Goal: Task Accomplishment & Management: Use online tool/utility

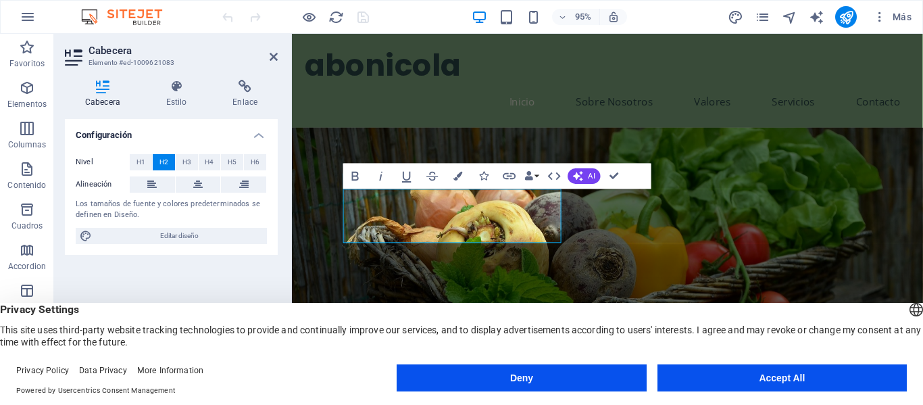
click at [768, 200] on figure at bounding box center [624, 275] width 664 height 287
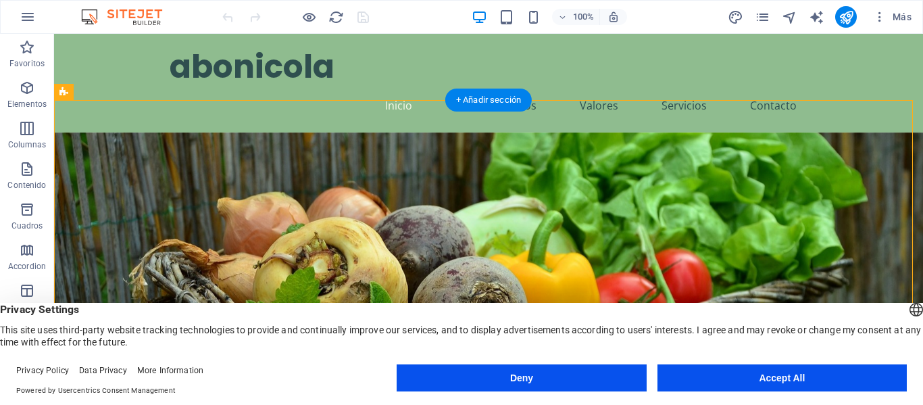
click at [660, 161] on figure at bounding box center [488, 303] width 869 height 343
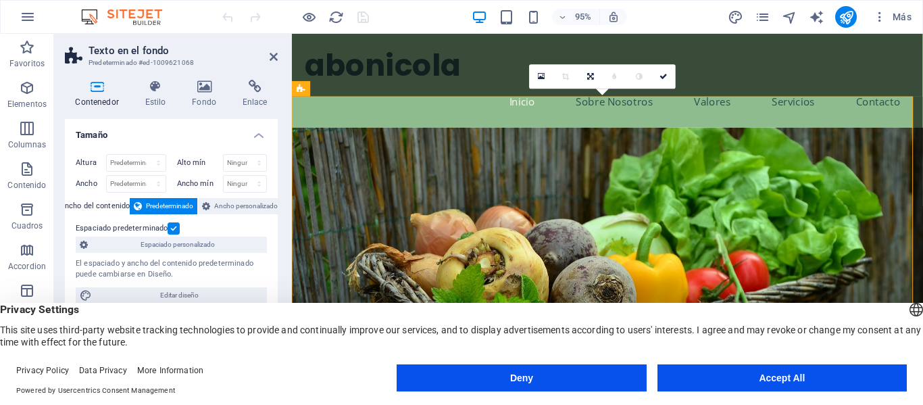
click at [801, 150] on figure at bounding box center [624, 303] width 664 height 343
click at [760, 158] on figure at bounding box center [624, 303] width 664 height 343
click at [278, 56] on aside "Texto en el fondo Predeterminado #ed-1009621068 Contenedor Estilo Fondo Enlace …" at bounding box center [173, 208] width 238 height 349
click at [275, 56] on icon at bounding box center [274, 56] width 8 height 11
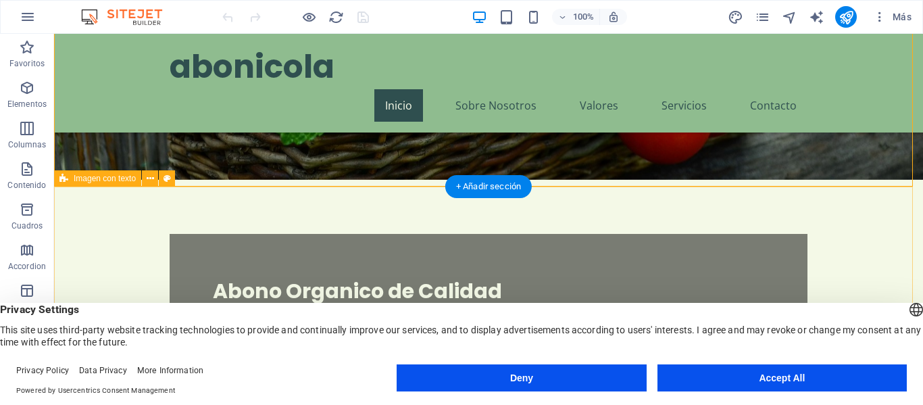
scroll to position [270, 0]
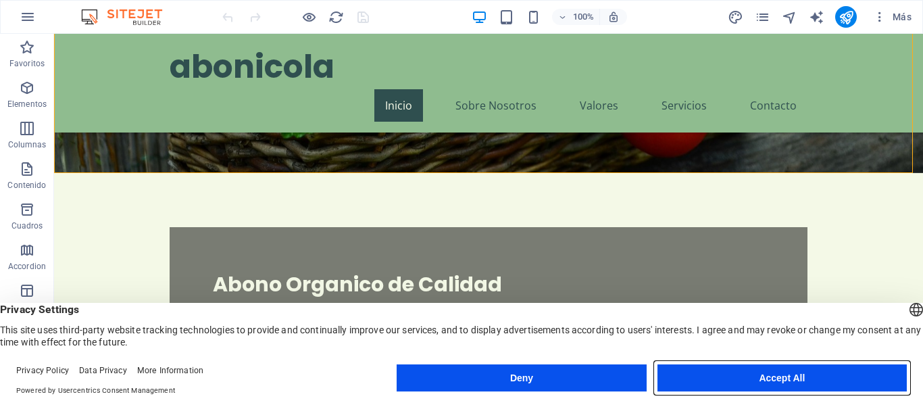
click at [789, 382] on button "Accept All" at bounding box center [781, 377] width 249 height 27
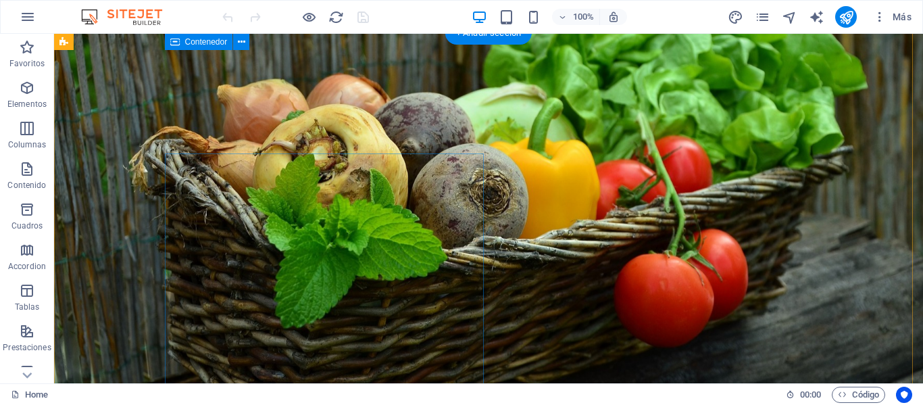
scroll to position [0, 0]
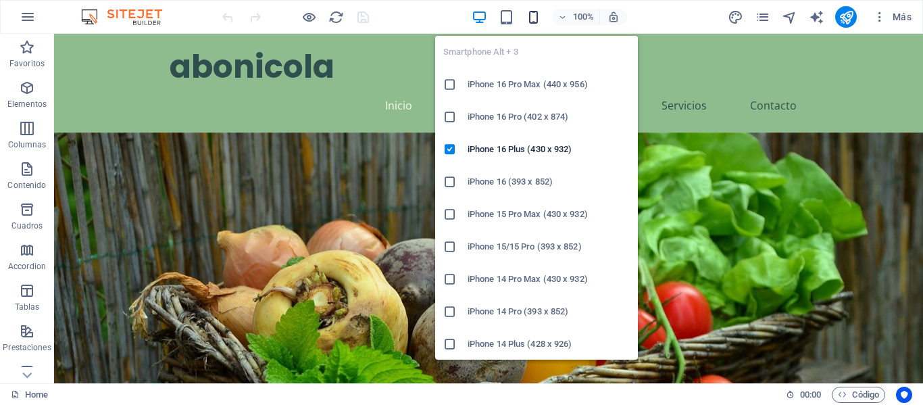
click at [529, 14] on icon "button" at bounding box center [534, 17] width 16 height 16
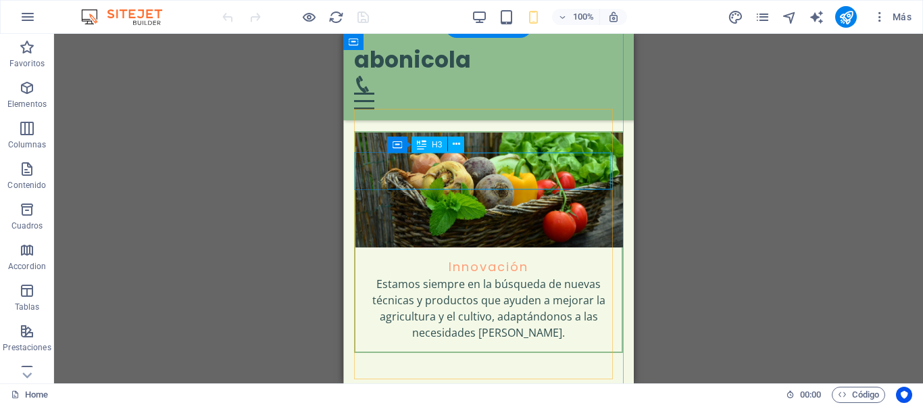
scroll to position [1960, 0]
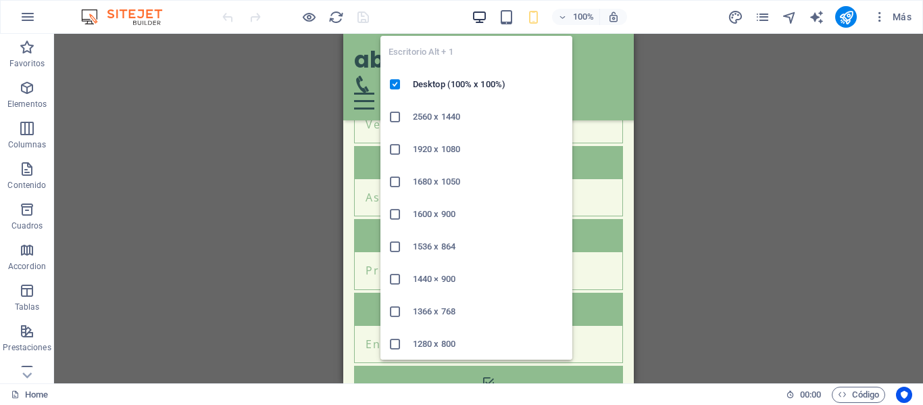
click at [483, 13] on icon "button" at bounding box center [480, 17] width 16 height 16
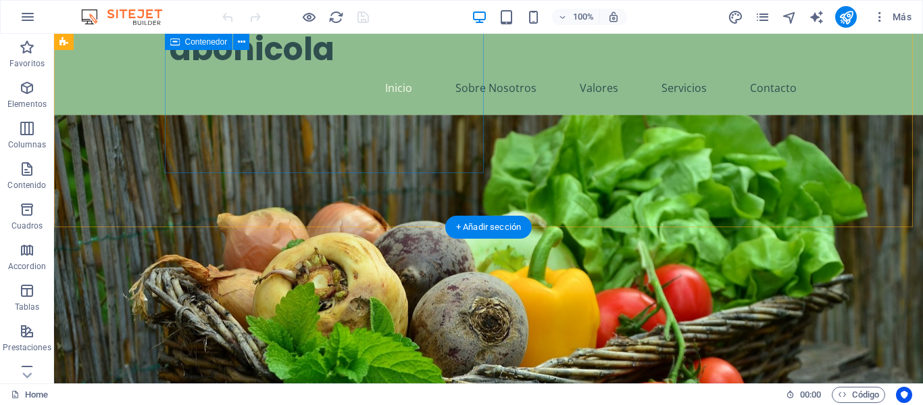
scroll to position [0, 0]
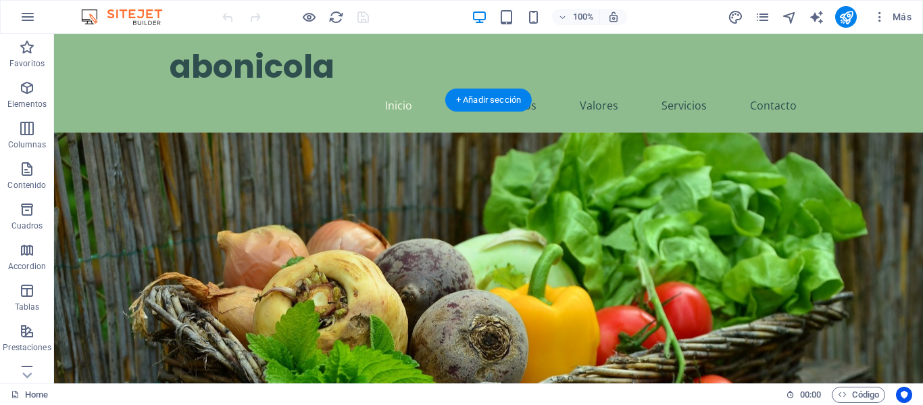
click at [568, 209] on figure at bounding box center [488, 336] width 869 height 409
click at [568, 220] on figure at bounding box center [488, 336] width 869 height 409
drag, startPoint x: 568, startPoint y: 220, endPoint x: 344, endPoint y: 227, distance: 224.5
click at [568, 218] on figure at bounding box center [488, 336] width 869 height 409
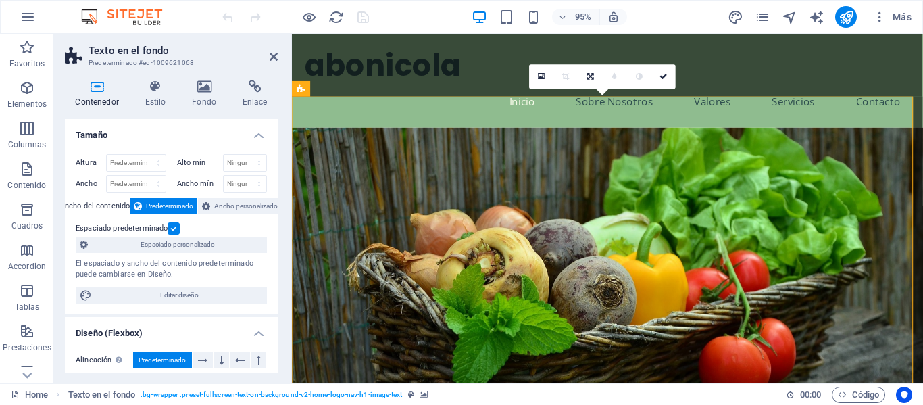
click at [520, 132] on figure at bounding box center [624, 303] width 664 height 343
drag, startPoint x: 552, startPoint y: 85, endPoint x: 542, endPoint y: 72, distance: 16.9
click at [542, 72] on icon at bounding box center [541, 76] width 7 height 9
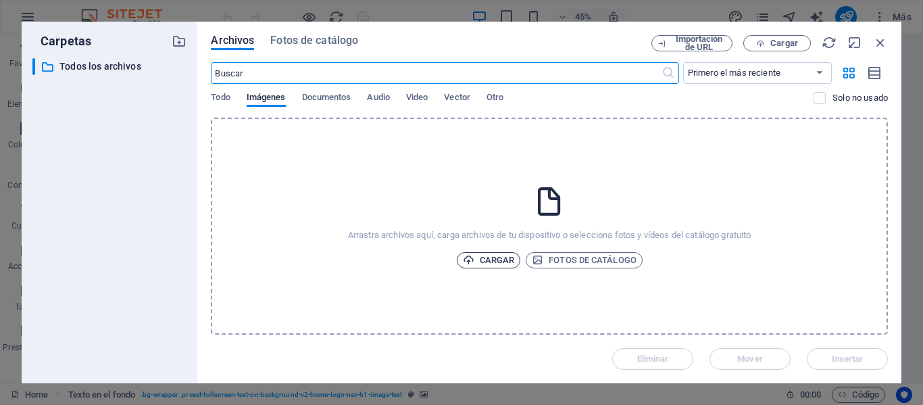
click at [499, 257] on span "Cargar" at bounding box center [489, 260] width 52 height 16
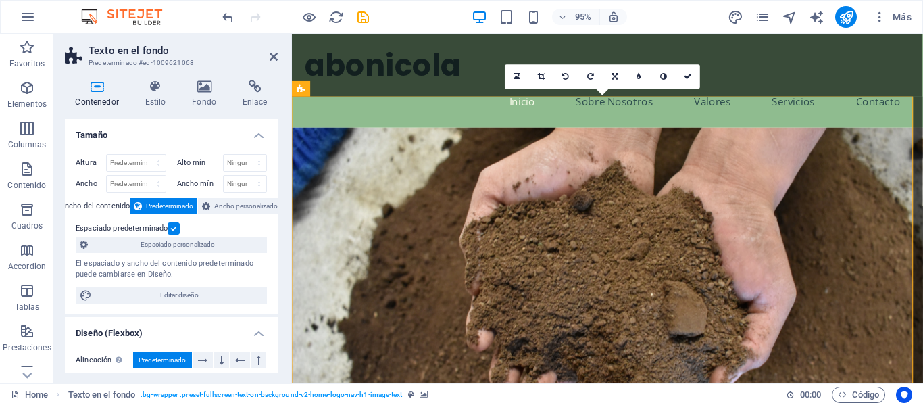
drag, startPoint x: 831, startPoint y: 239, endPoint x: 833, endPoint y: 218, distance: 20.4
click at [833, 218] on figure at bounding box center [624, 303] width 664 height 343
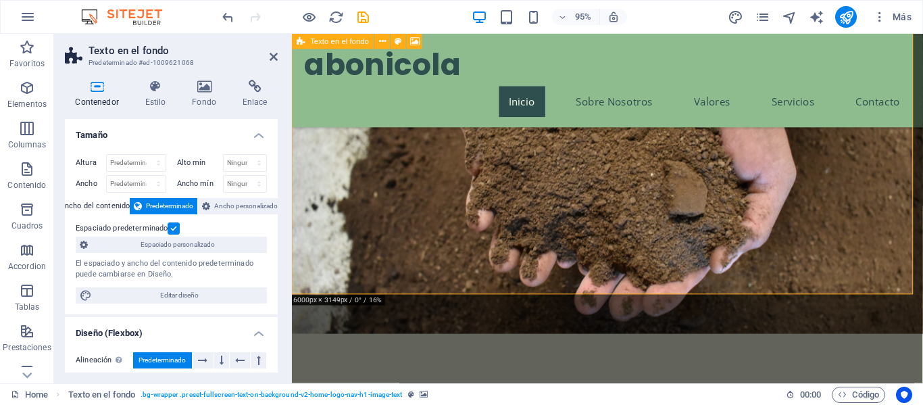
scroll to position [68, 0]
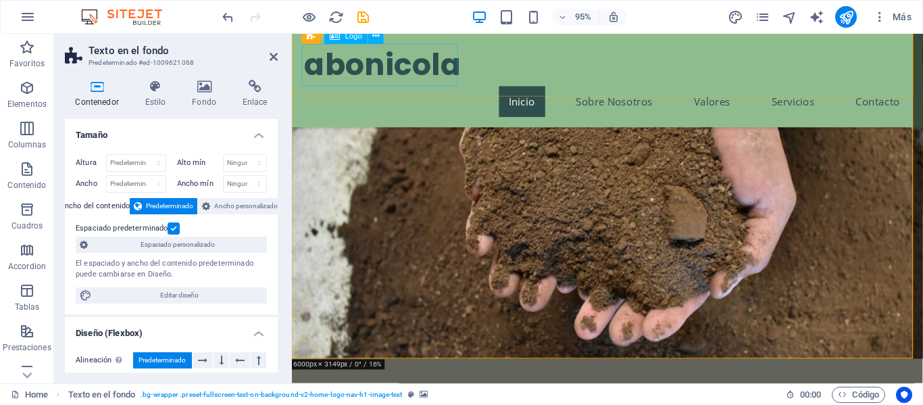
click at [440, 60] on div "abonicola" at bounding box center [624, 67] width 638 height 45
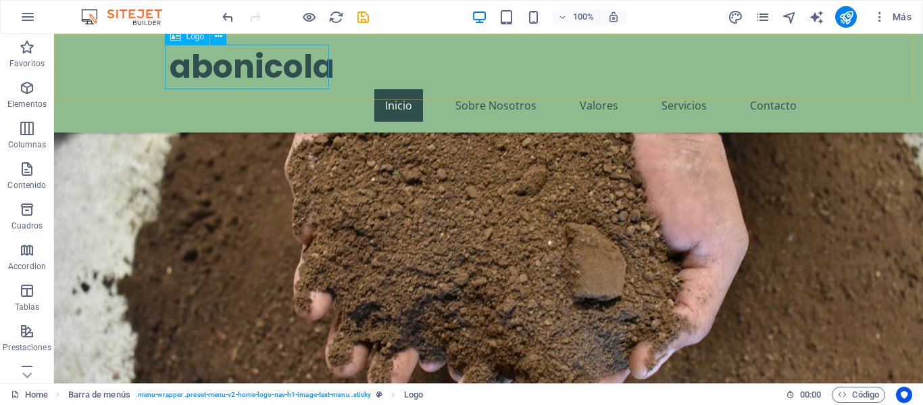
click at [180, 67] on div "abonicola" at bounding box center [489, 67] width 638 height 45
click at [193, 64] on div "abonicola" at bounding box center [489, 67] width 638 height 45
drag, startPoint x: 193, startPoint y: 64, endPoint x: 247, endPoint y: 97, distance: 63.4
click at [193, 64] on div "abonicola" at bounding box center [489, 67] width 638 height 45
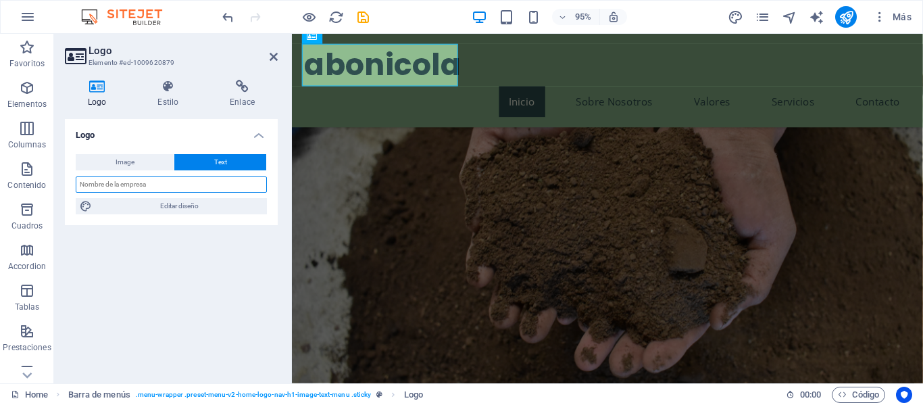
click at [151, 183] on input "text" at bounding box center [171, 184] width 191 height 16
type input "Abonicola"
click at [152, 86] on icon at bounding box center [167, 87] width 67 height 14
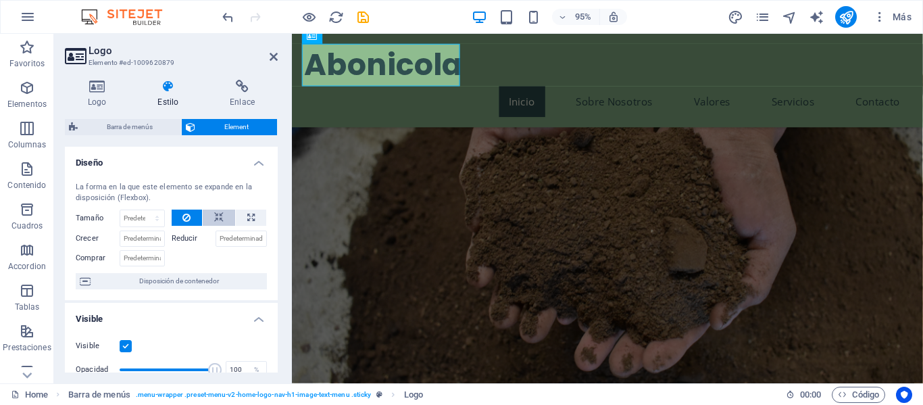
click at [222, 220] on button at bounding box center [219, 217] width 32 height 16
click at [247, 218] on icon at bounding box center [250, 217] width 7 height 16
type input "100"
select select "%"
click at [139, 220] on input "100" at bounding box center [142, 218] width 44 height 16
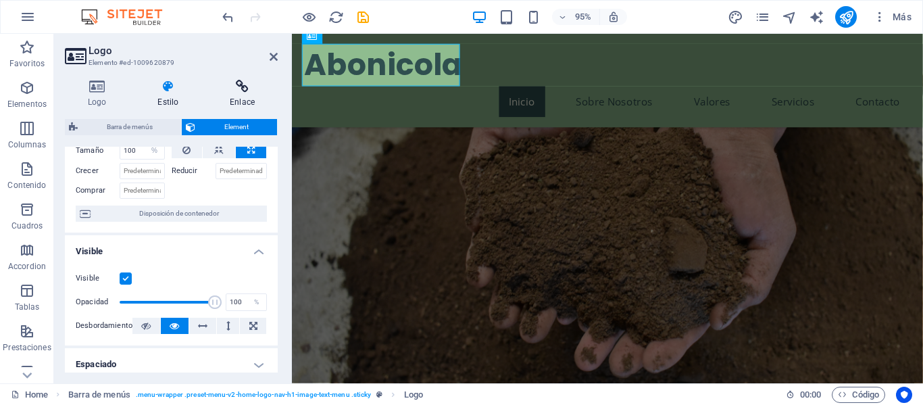
click at [249, 86] on icon at bounding box center [242, 87] width 71 height 14
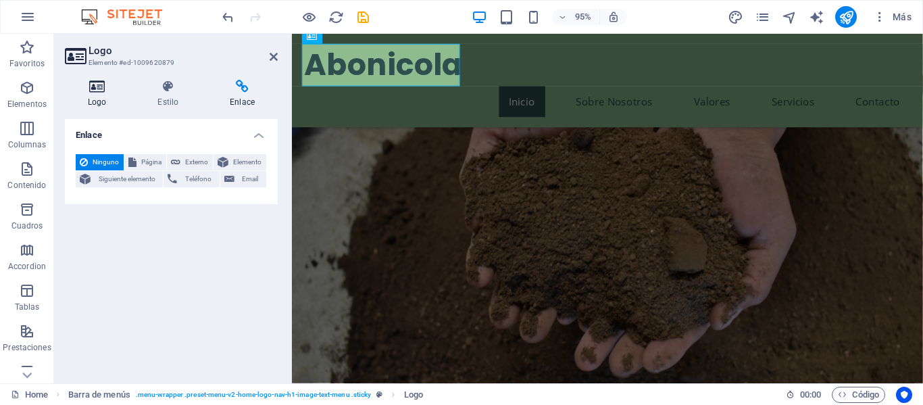
click at [102, 85] on icon at bounding box center [97, 87] width 64 height 14
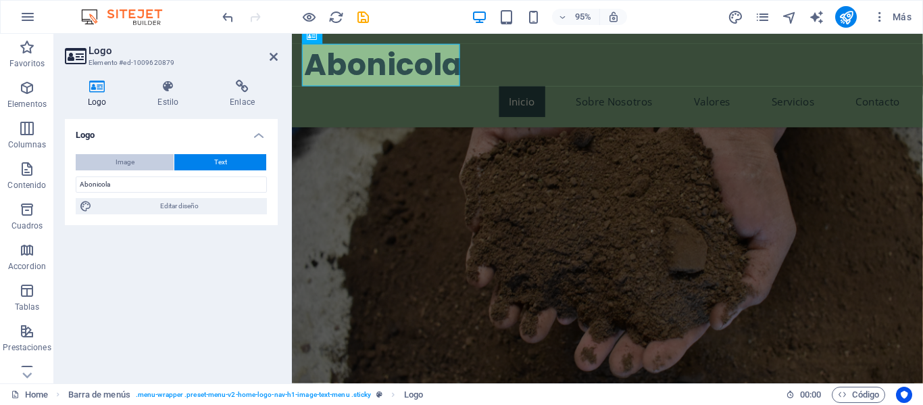
click at [137, 163] on button "Image" at bounding box center [125, 162] width 98 height 16
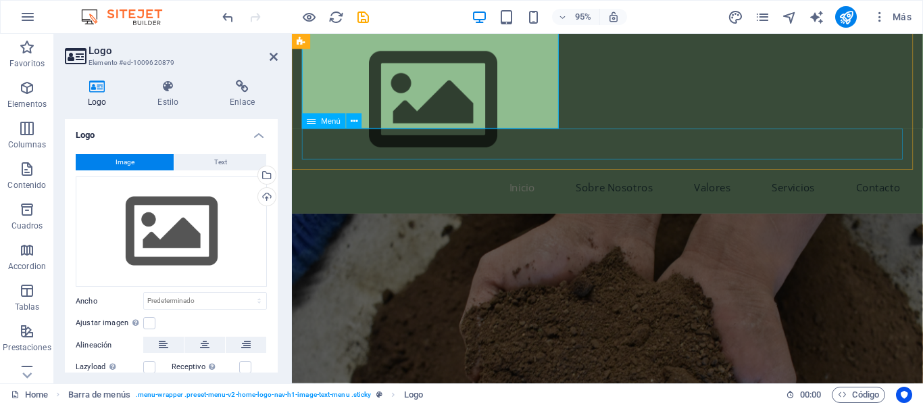
scroll to position [0, 0]
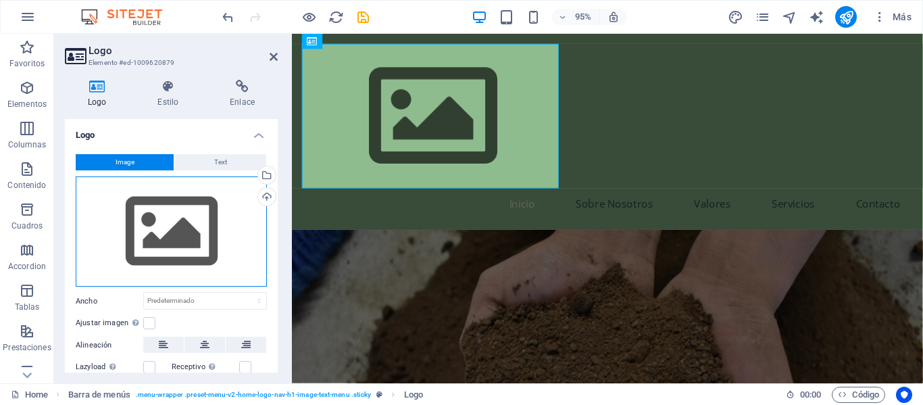
click at [207, 239] on div "Arrastra archivos aquí, haz clic para escoger archivos o selecciona archivos de…" at bounding box center [171, 231] width 191 height 111
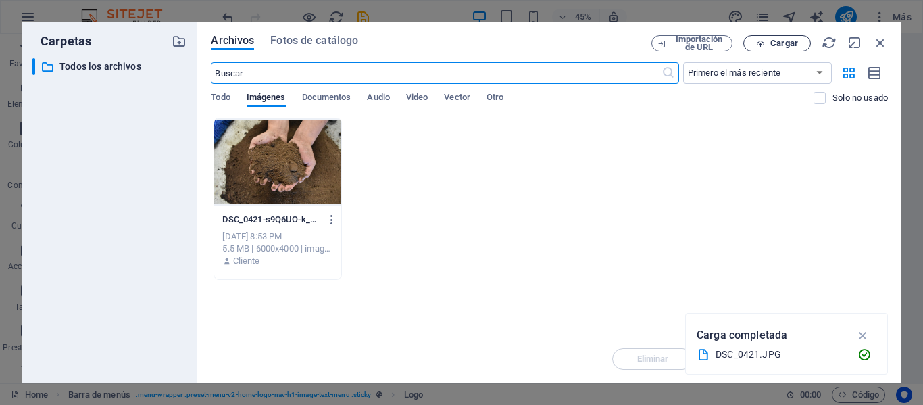
click at [767, 46] on span "Cargar" at bounding box center [776, 43] width 55 height 9
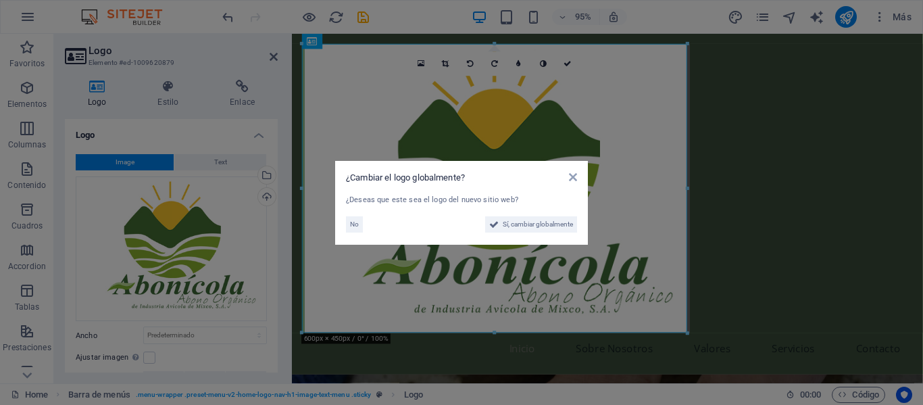
click at [365, 226] on div "No" at bounding box center [404, 224] width 116 height 16
click at [511, 224] on span "Sí, cambiar globalmente" at bounding box center [538, 224] width 70 height 16
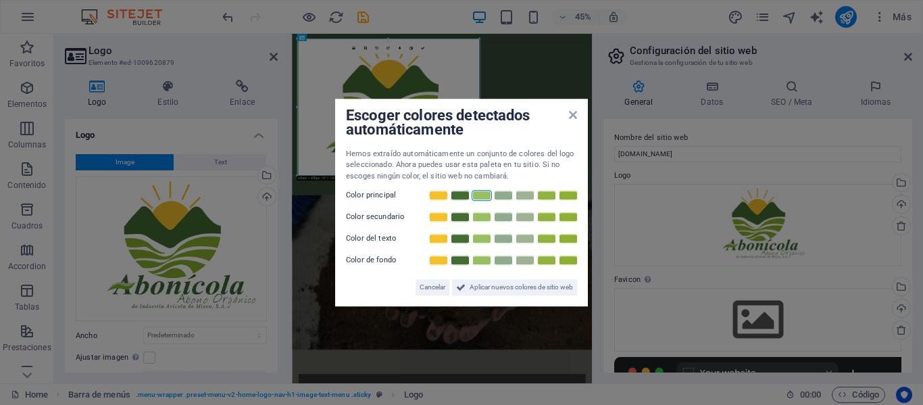
click at [487, 196] on link at bounding box center [482, 195] width 20 height 11
click at [504, 292] on span "Aplicar nuevos colores de sitio web" at bounding box center [521, 287] width 103 height 16
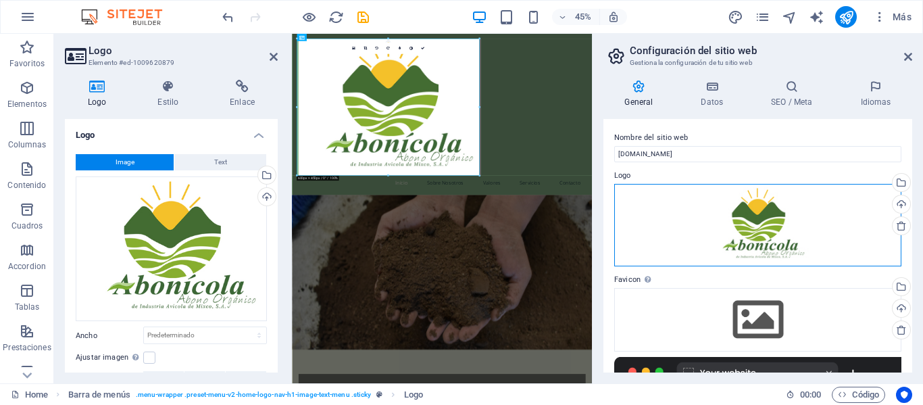
click at [726, 251] on div "Arrastra archivos aquí, haz clic para escoger archivos o selecciona archivos de…" at bounding box center [757, 225] width 287 height 83
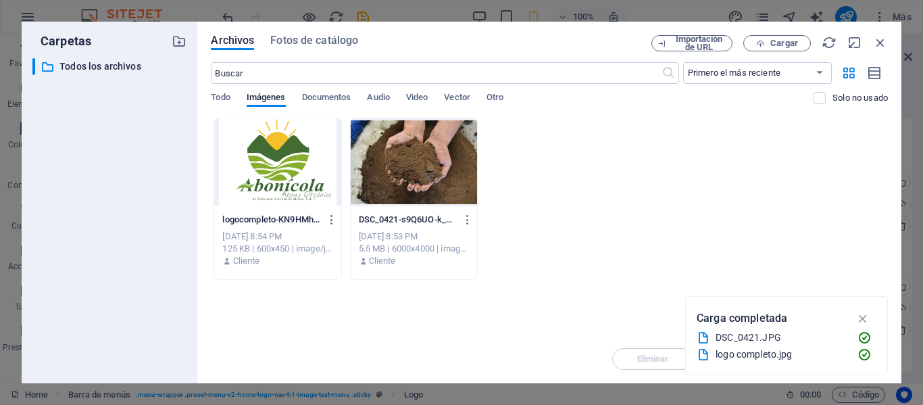
click at [889, 42] on div "Archivos Fotos de catálogo Importación de URL Cargar ​ Primero el más reciente …" at bounding box center [549, 203] width 704 height 362
click at [880, 42] on icon "button" at bounding box center [880, 42] width 15 height 15
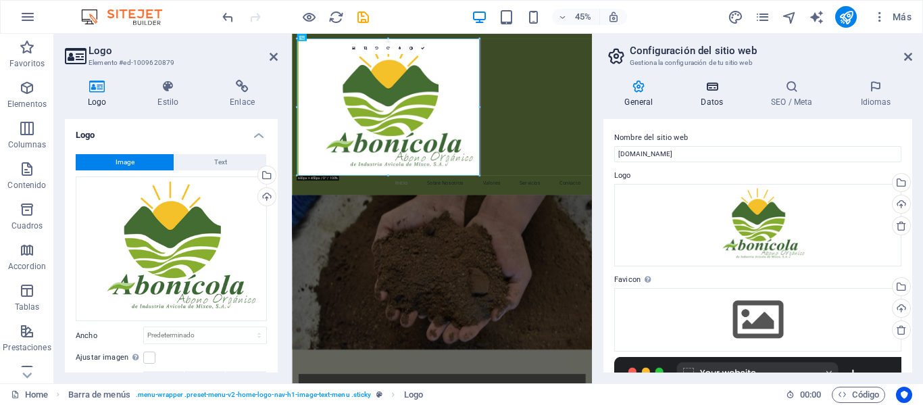
click at [728, 85] on icon at bounding box center [712, 87] width 65 height 14
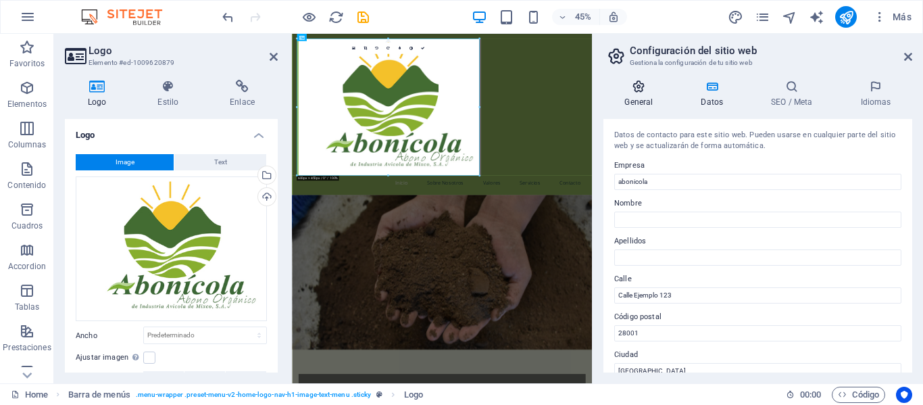
click at [647, 91] on icon at bounding box center [638, 87] width 71 height 14
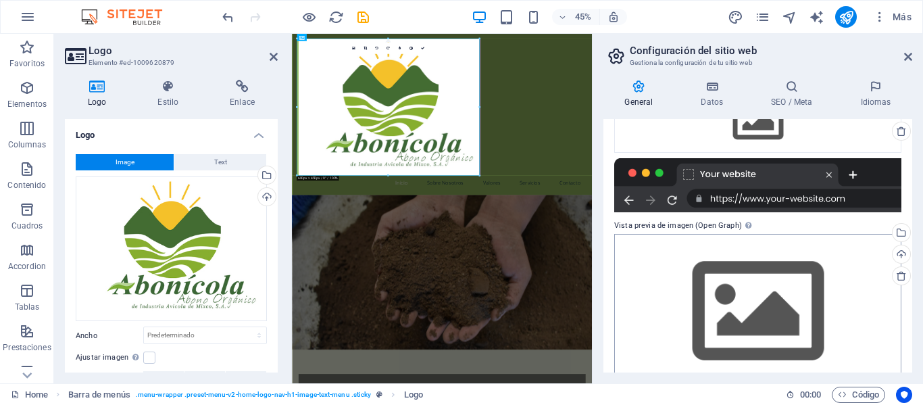
scroll to position [226, 0]
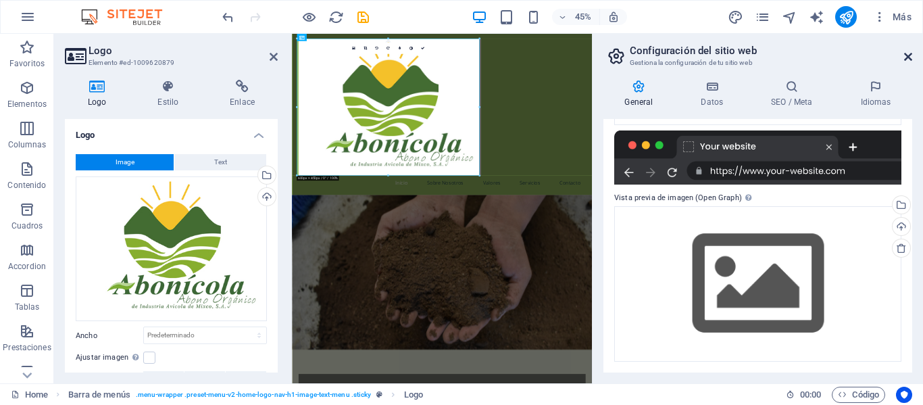
drag, startPoint x: 906, startPoint y: 55, endPoint x: 74, endPoint y: 62, distance: 832.5
click at [906, 55] on icon at bounding box center [908, 56] width 8 height 11
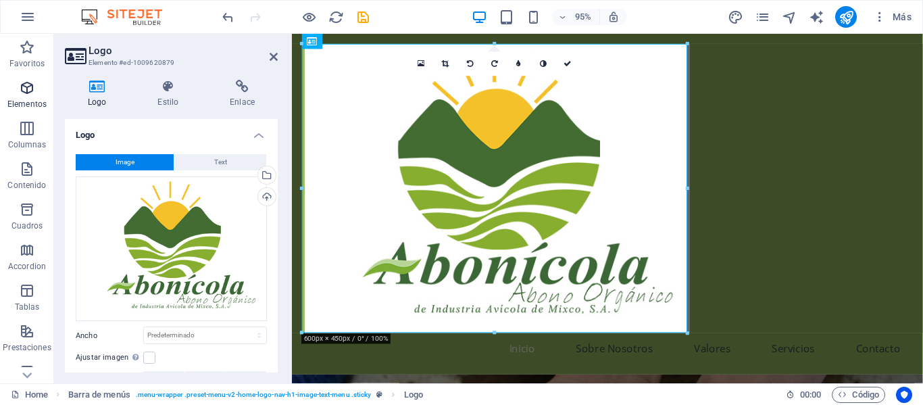
click at [33, 99] on p "Elementos" at bounding box center [26, 104] width 39 height 11
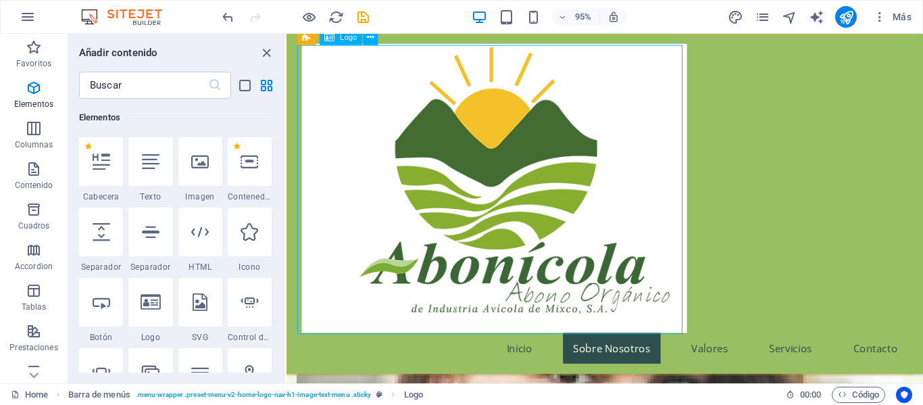
scroll to position [676, 0]
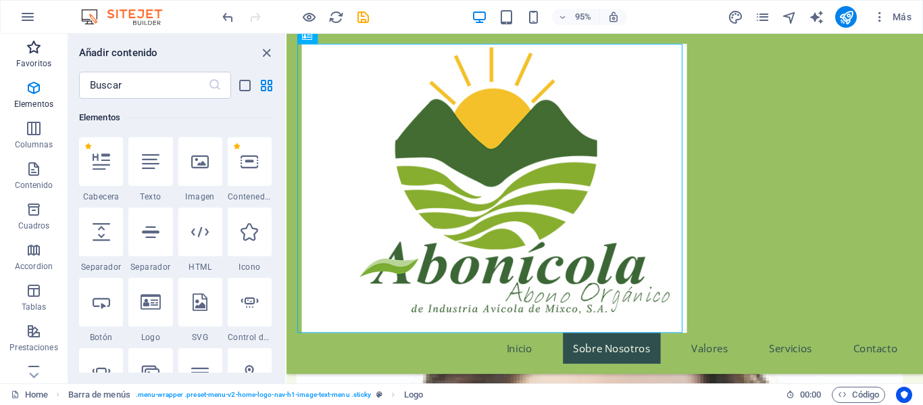
click at [33, 58] on p "Favoritos" at bounding box center [33, 63] width 35 height 11
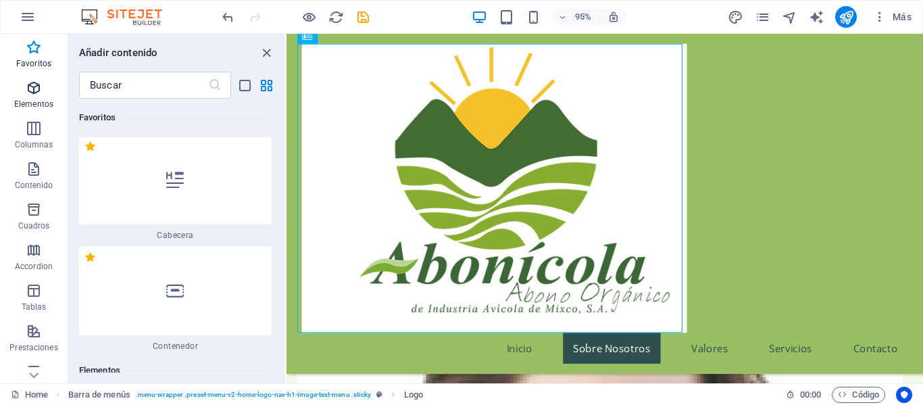
scroll to position [0, 0]
click at [232, 17] on icon "undo" at bounding box center [228, 17] width 16 height 16
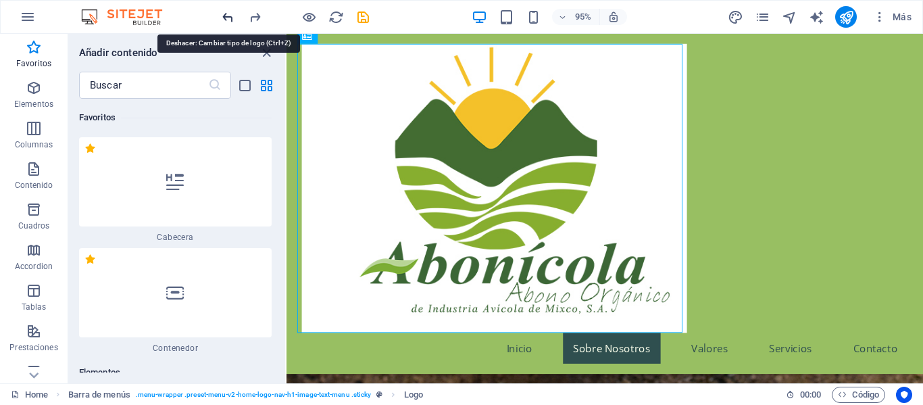
click at [230, 17] on icon "undo" at bounding box center [228, 17] width 16 height 16
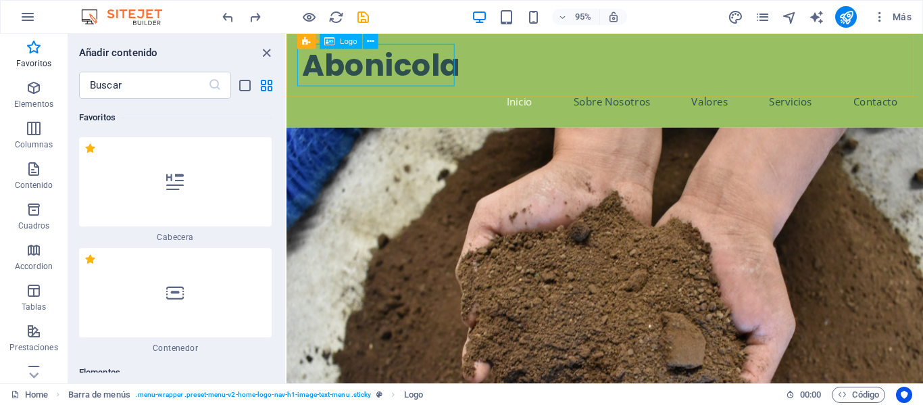
click at [347, 39] on span "Logo" at bounding box center [348, 41] width 17 height 7
click at [349, 42] on span "Logo" at bounding box center [348, 41] width 17 height 7
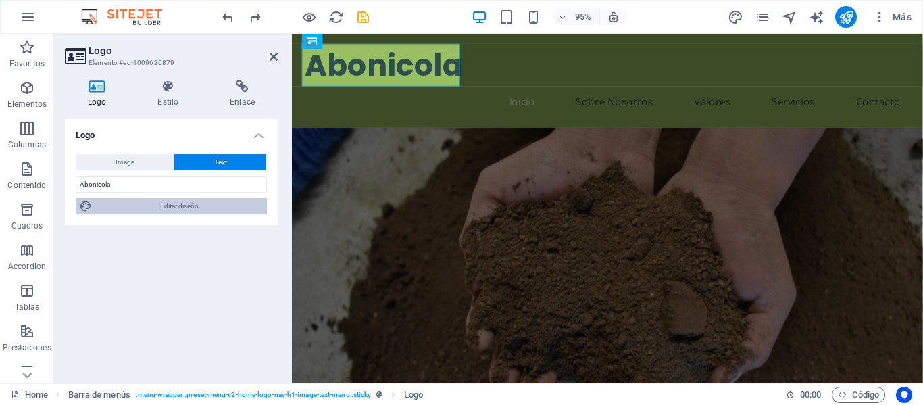
click at [144, 203] on span "Editar diseño" at bounding box center [179, 206] width 167 height 16
select select "px"
select select "200"
select select "px"
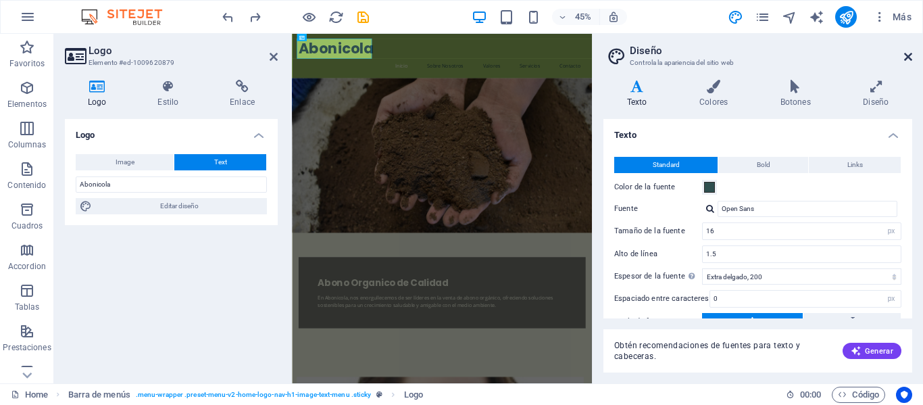
drag, startPoint x: 906, startPoint y: 59, endPoint x: 633, endPoint y: 26, distance: 275.0
click at [906, 59] on icon at bounding box center [908, 56] width 8 height 11
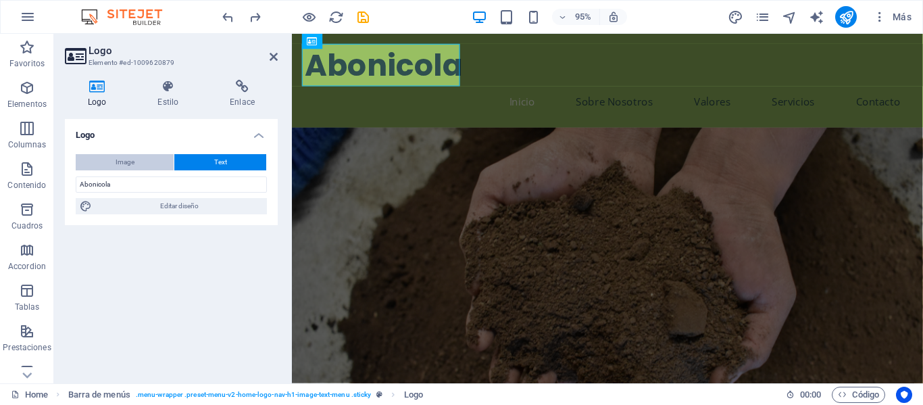
click at [127, 161] on span "Image" at bounding box center [125, 162] width 19 height 16
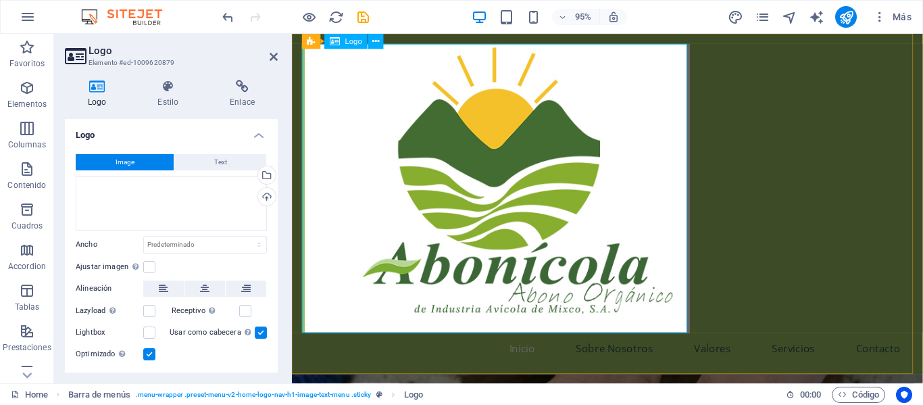
click at [489, 120] on div at bounding box center [624, 197] width 638 height 304
click at [350, 45] on span "Logo" at bounding box center [353, 41] width 17 height 7
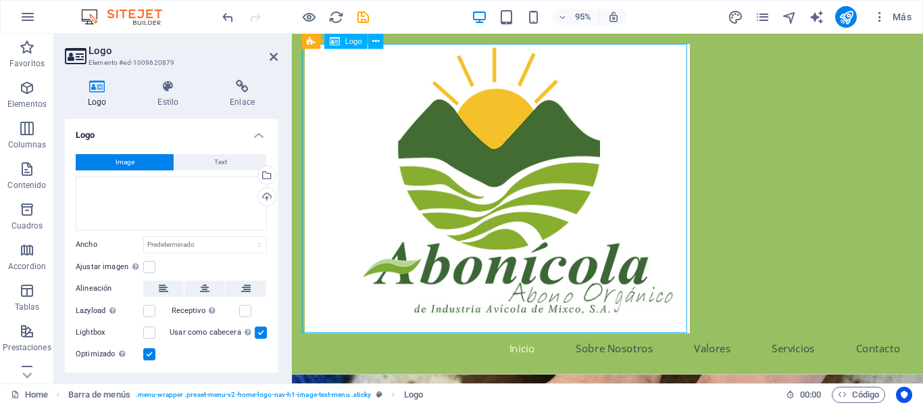
drag, startPoint x: 445, startPoint y: 149, endPoint x: 535, endPoint y: 148, distance: 89.9
click at [537, 148] on div at bounding box center [624, 197] width 638 height 304
drag, startPoint x: 551, startPoint y: 148, endPoint x: 639, endPoint y: 136, distance: 89.4
click at [661, 132] on div at bounding box center [624, 197] width 638 height 304
click at [632, 157] on div at bounding box center [624, 197] width 638 height 304
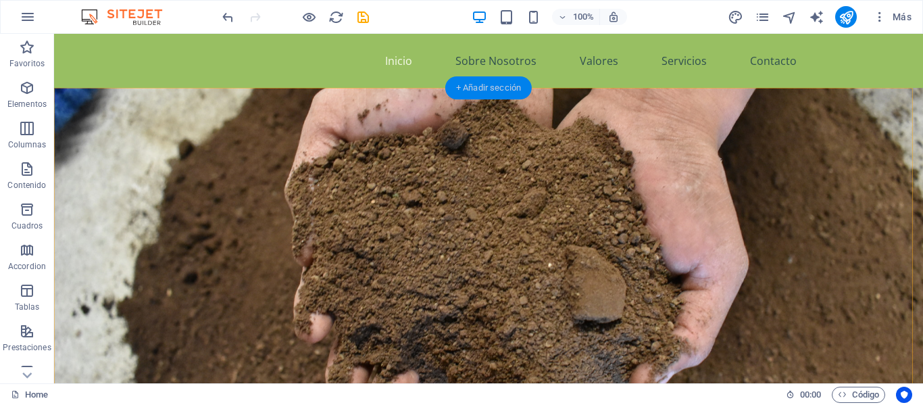
click at [496, 88] on div "+ Añadir sección" at bounding box center [488, 87] width 86 height 23
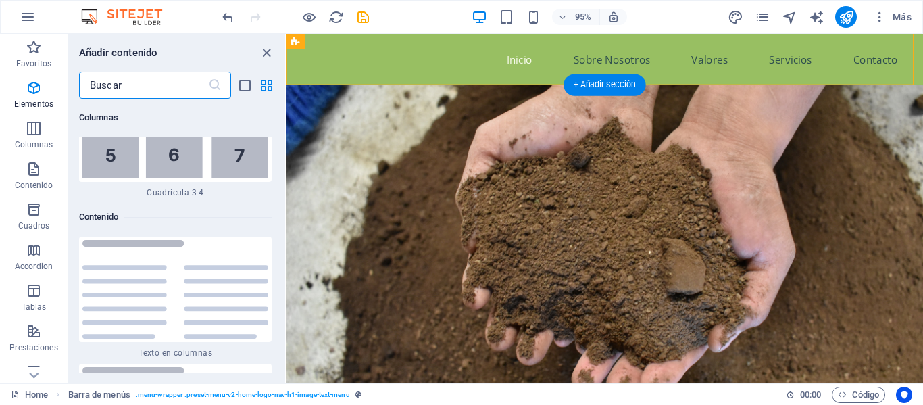
scroll to position [4539, 0]
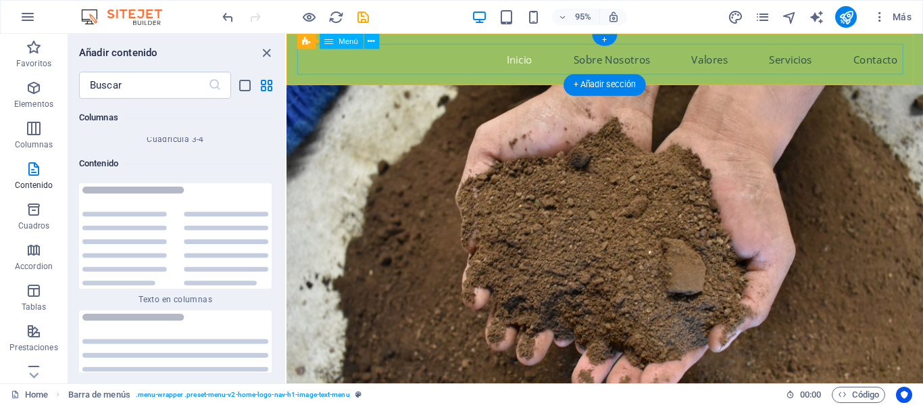
click at [464, 58] on nav "Inicio Sobre Nosotros Valores Servicios Contacto" at bounding box center [622, 61] width 638 height 32
click at [799, 140] on figure at bounding box center [622, 259] width 670 height 343
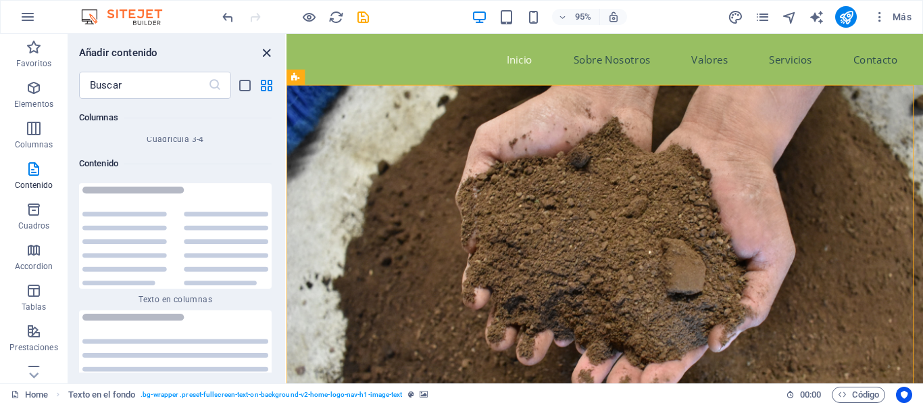
click at [268, 49] on icon "close panel" at bounding box center [267, 53] width 16 height 16
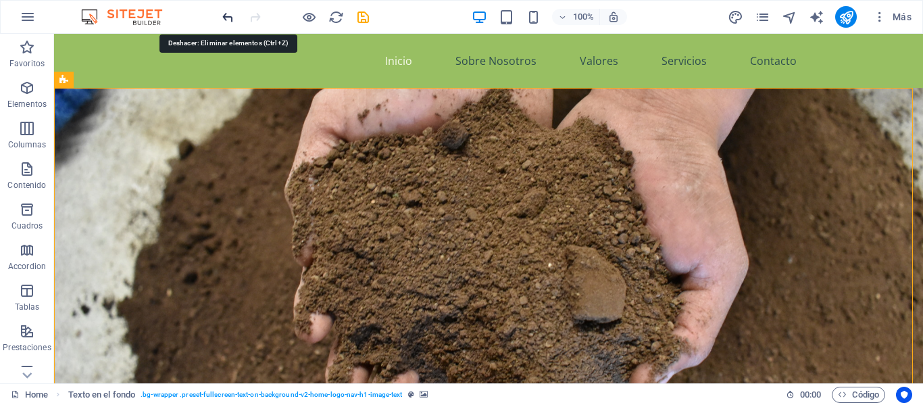
click at [232, 12] on icon "undo" at bounding box center [228, 17] width 16 height 16
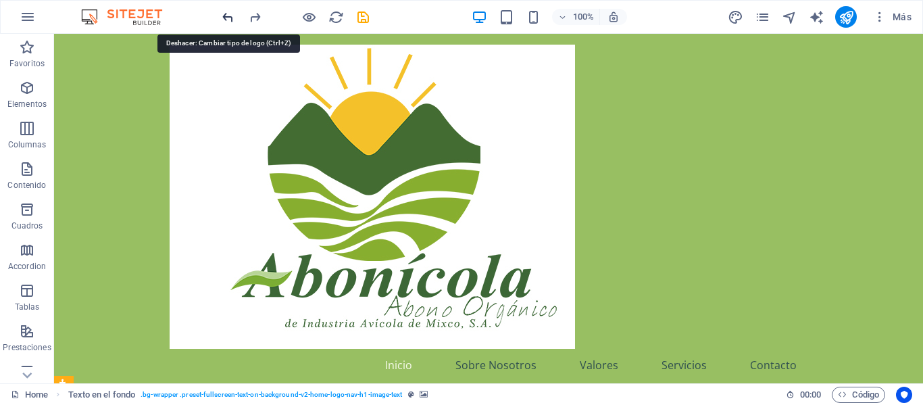
click at [227, 9] on icon "undo" at bounding box center [228, 17] width 16 height 16
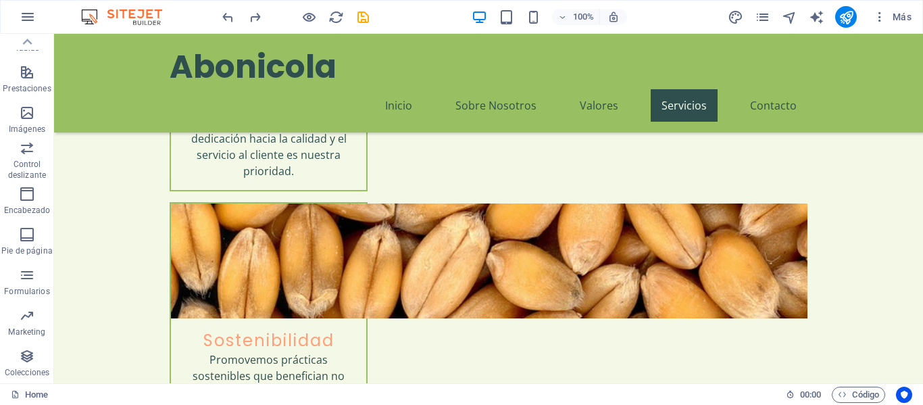
scroll to position [1757, 0]
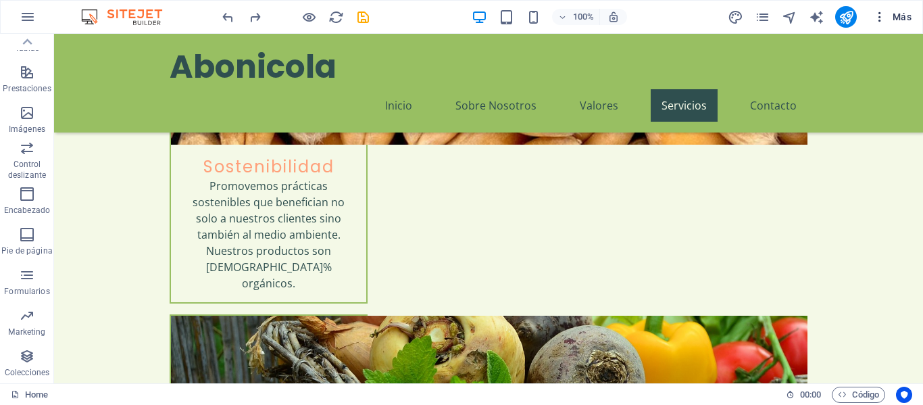
click at [888, 16] on span "Más" at bounding box center [892, 17] width 39 height 14
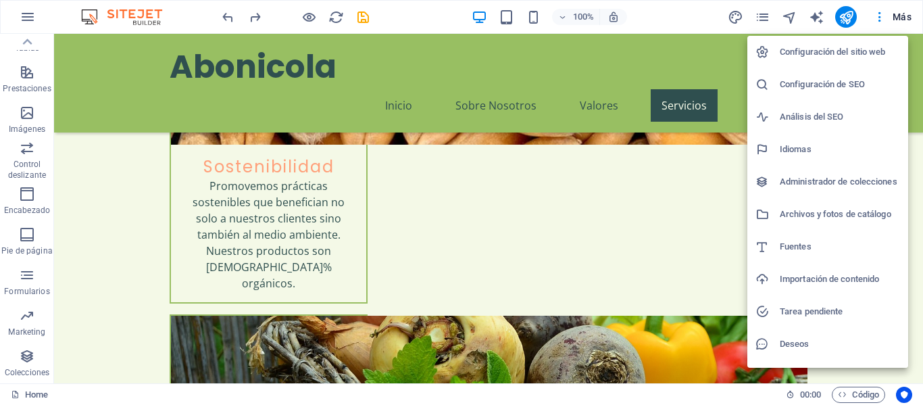
click at [884, 14] on div at bounding box center [461, 202] width 923 height 405
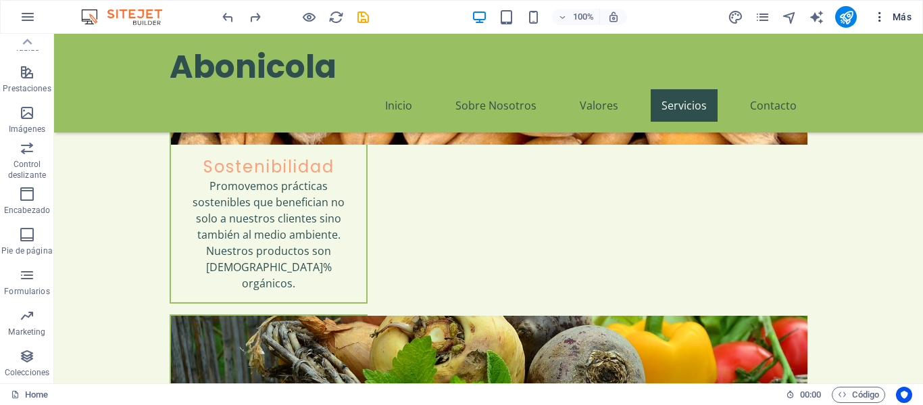
click at [877, 18] on icon "button" at bounding box center [880, 17] width 14 height 14
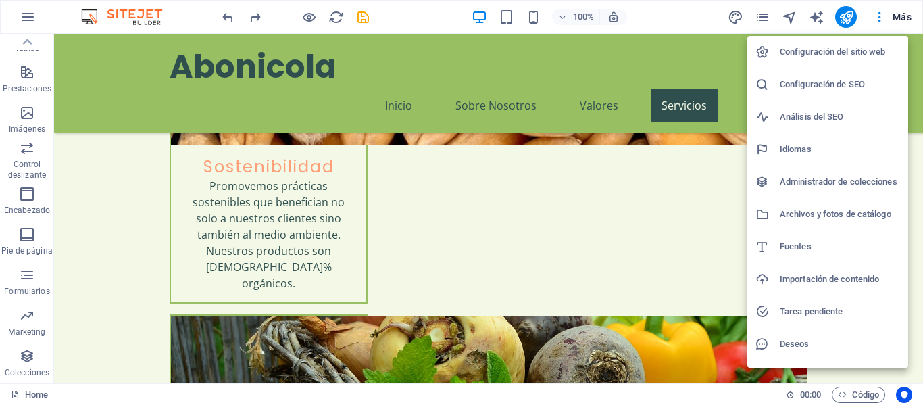
click at [847, 16] on div at bounding box center [461, 202] width 923 height 405
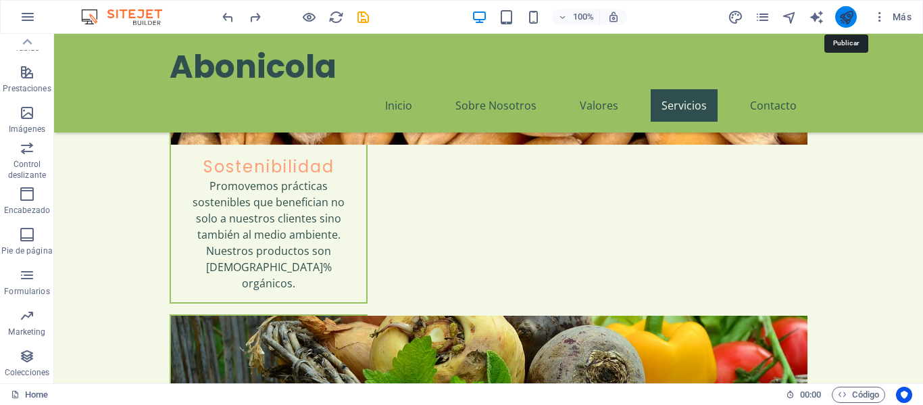
click at [849, 20] on icon "publish" at bounding box center [847, 17] width 16 height 16
checkbox input "false"
